Goal: Transaction & Acquisition: Purchase product/service

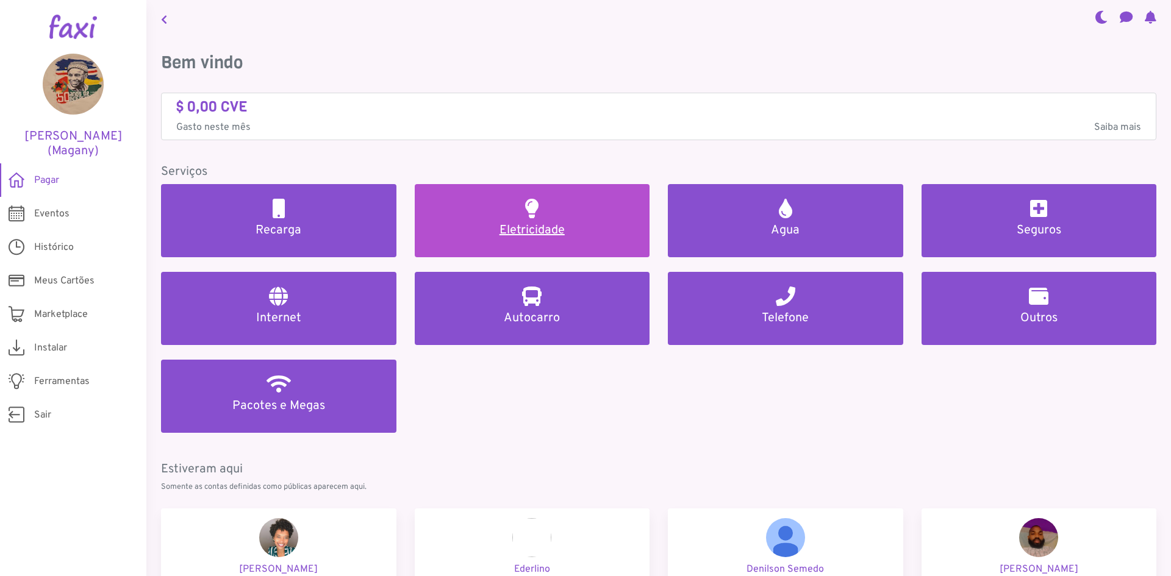
click at [510, 215] on link "Eletricidade" at bounding box center [532, 220] width 235 height 73
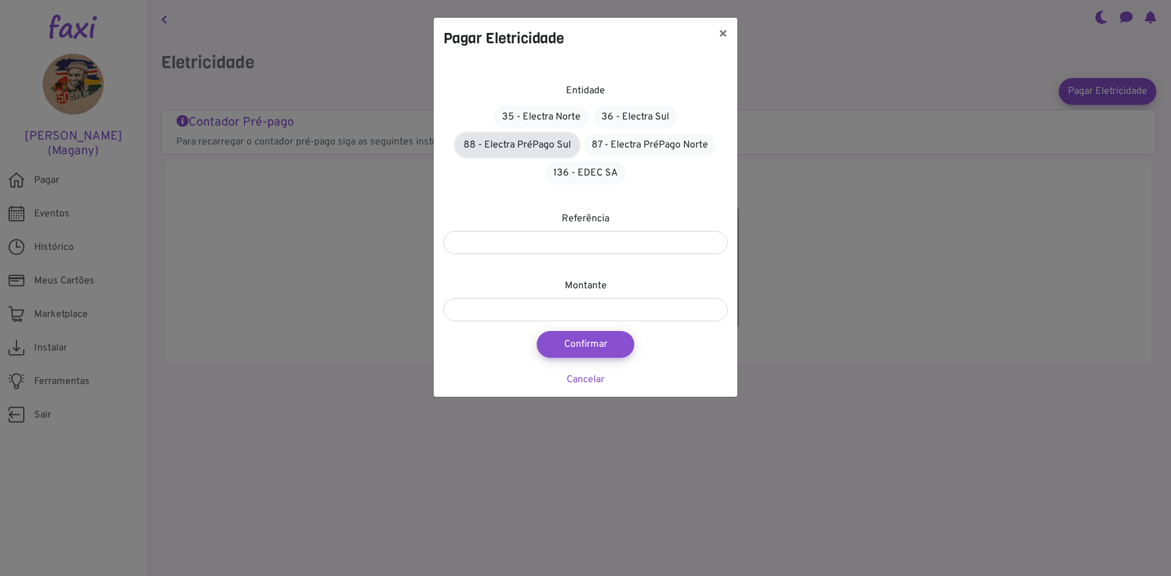
click at [549, 145] on link "88 - Electra PréPago Sul" at bounding box center [516, 145] width 123 height 23
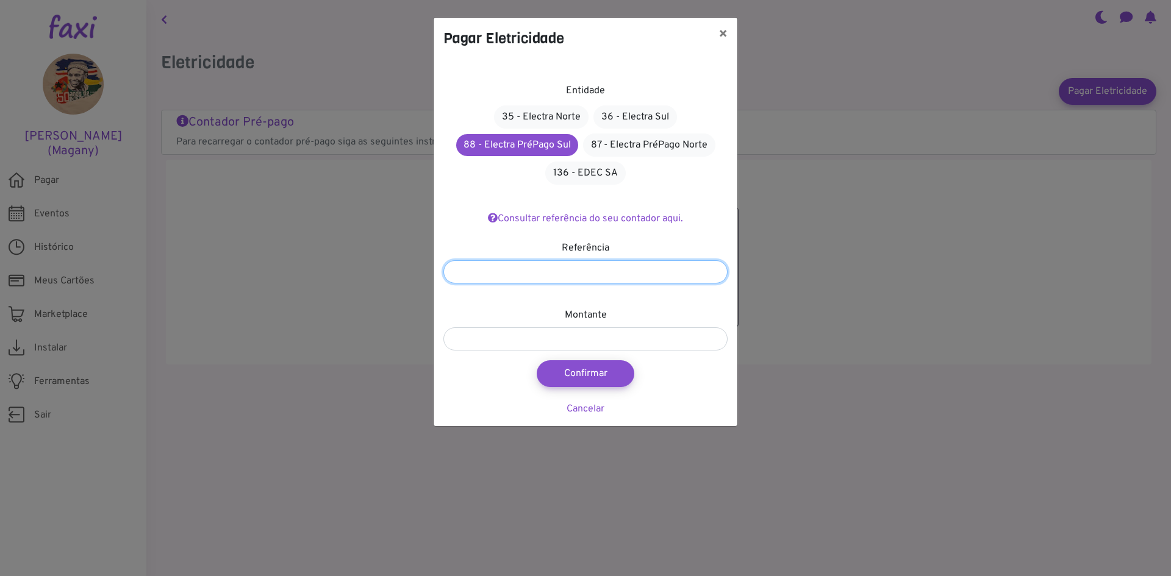
click at [577, 272] on input "number" at bounding box center [585, 271] width 284 height 23
type input "*******"
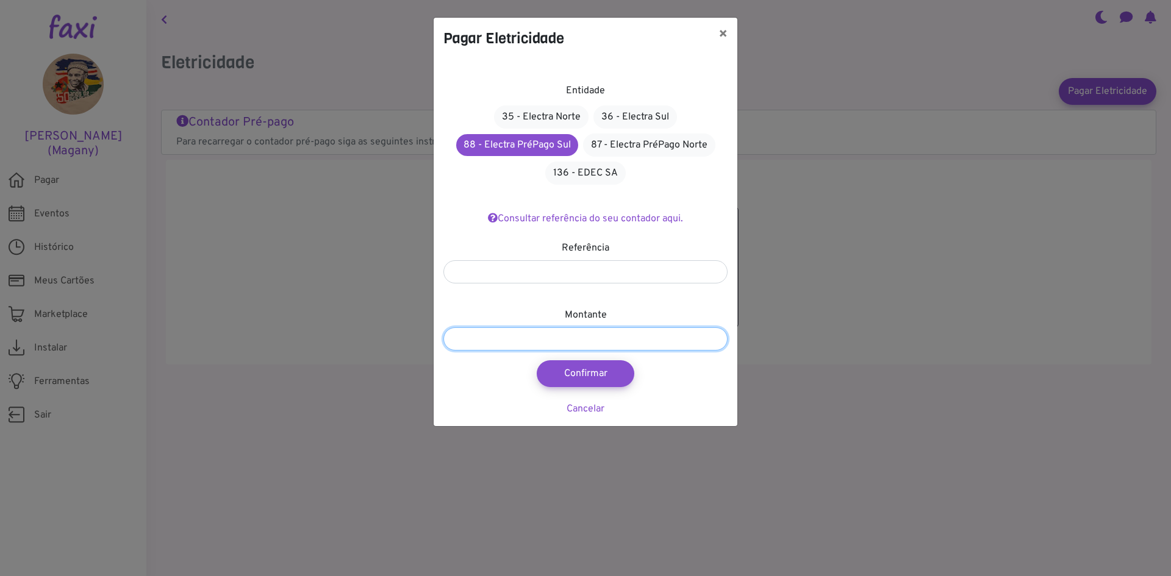
click at [590, 342] on input "number" at bounding box center [585, 338] width 284 height 23
click at [540, 338] on input "number" at bounding box center [585, 338] width 284 height 23
type input "****"
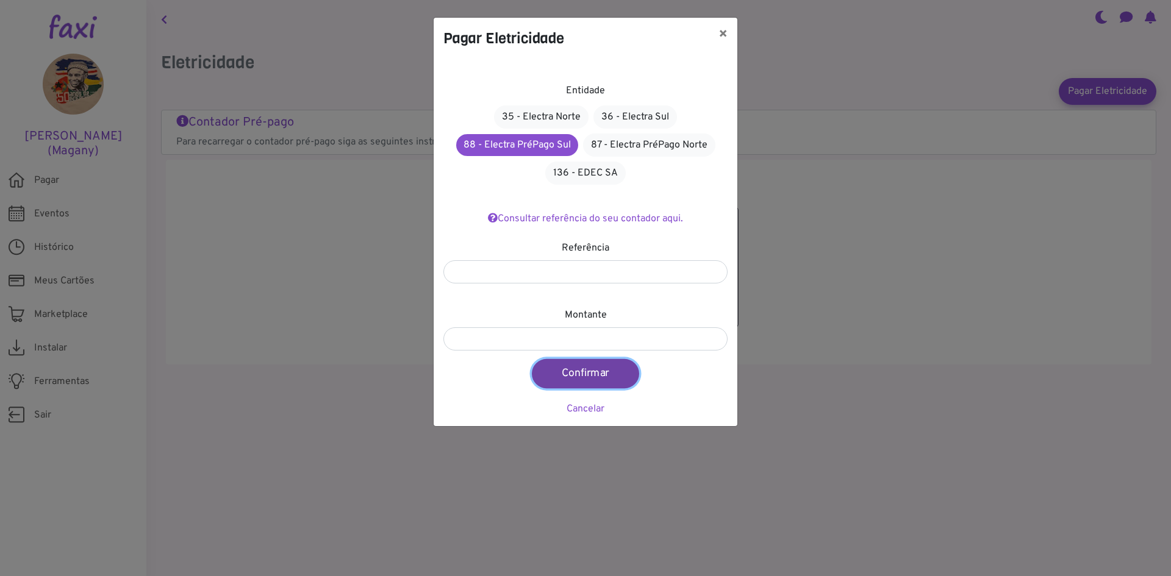
click at [602, 373] on button "Confirmar" at bounding box center [585, 373] width 107 height 29
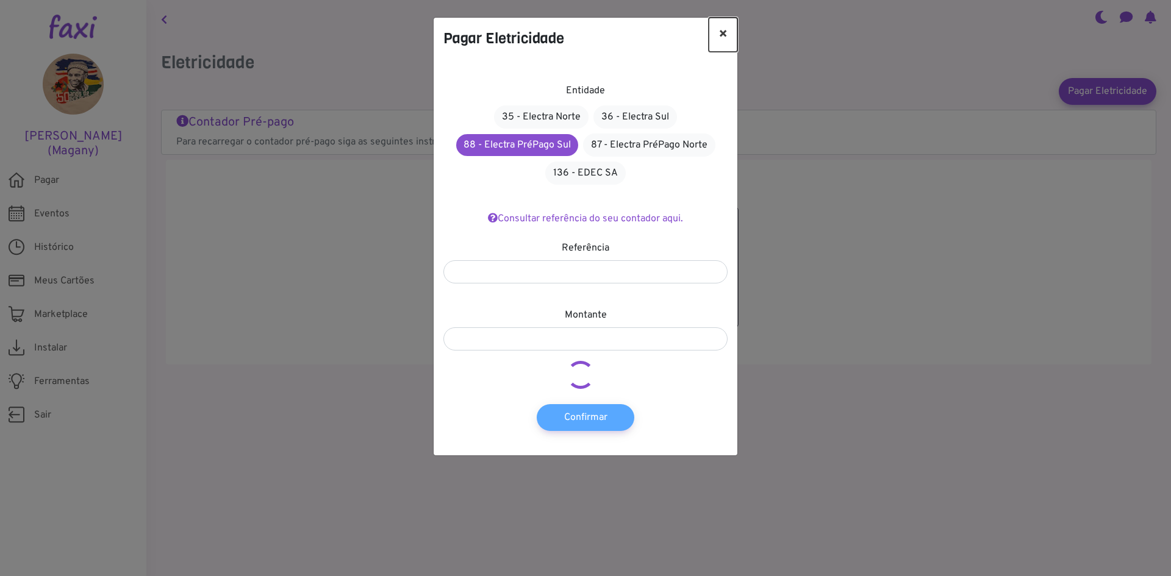
click at [726, 40] on button "×" at bounding box center [723, 35] width 29 height 34
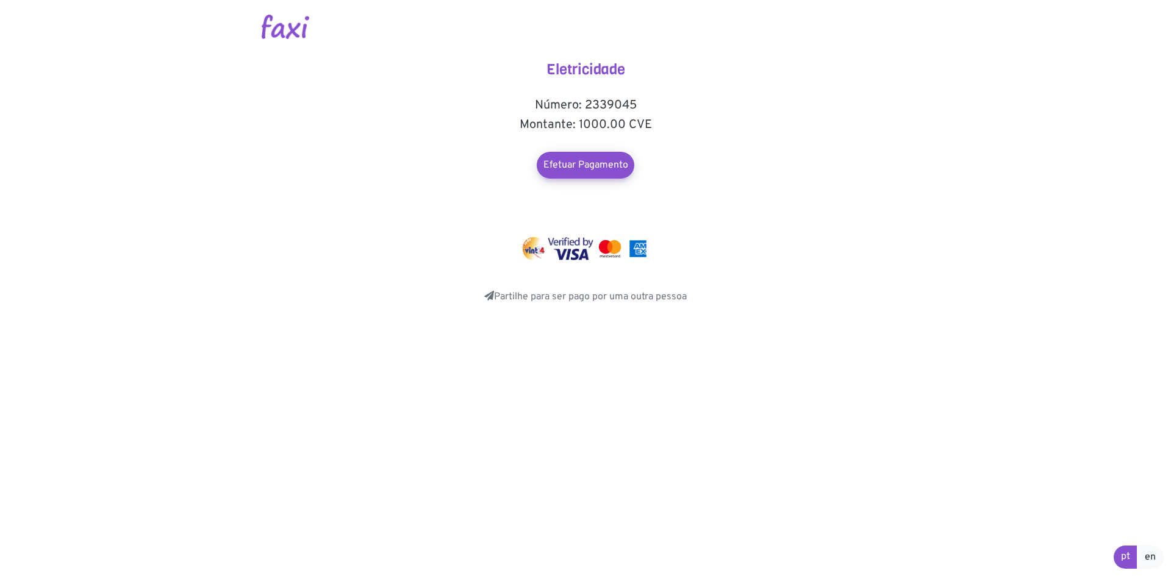
click at [573, 248] on img at bounding box center [571, 248] width 46 height 23
click at [584, 167] on link "Efetuar Pagamento" at bounding box center [585, 165] width 107 height 29
